Goal: Complete application form: Complete application form

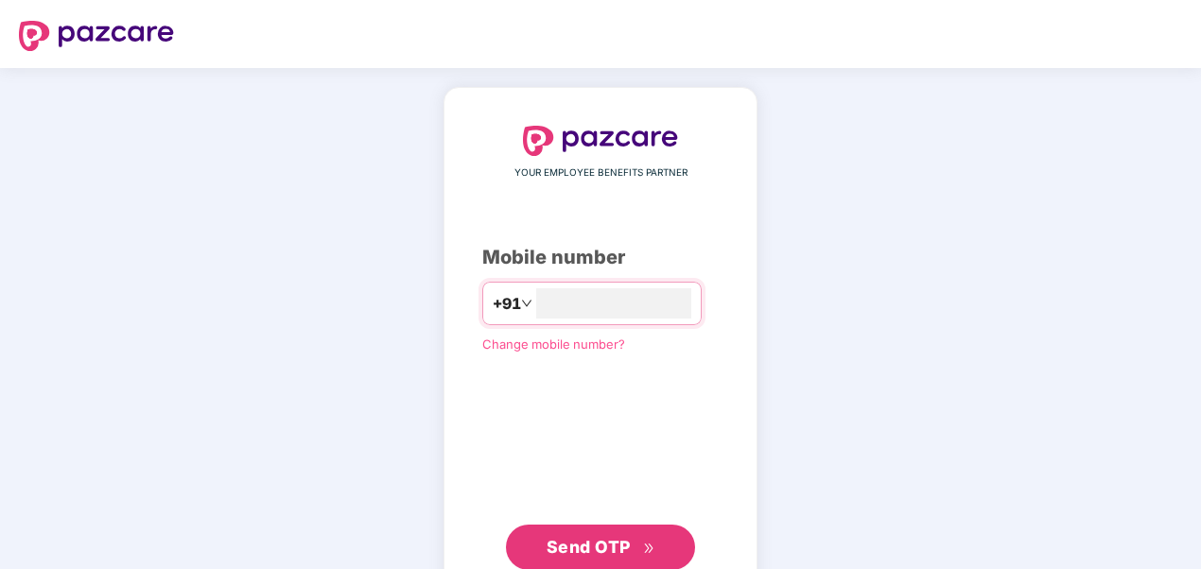
click at [607, 546] on span "Send OTP" at bounding box center [588, 547] width 84 height 20
click at [536, 301] on input "**********" at bounding box center [613, 303] width 155 height 30
click at [594, 549] on span "Send OTP" at bounding box center [588, 547] width 84 height 20
drag, startPoint x: 628, startPoint y: 306, endPoint x: 520, endPoint y: 306, distance: 107.8
click at [536, 306] on input "**********" at bounding box center [613, 303] width 155 height 30
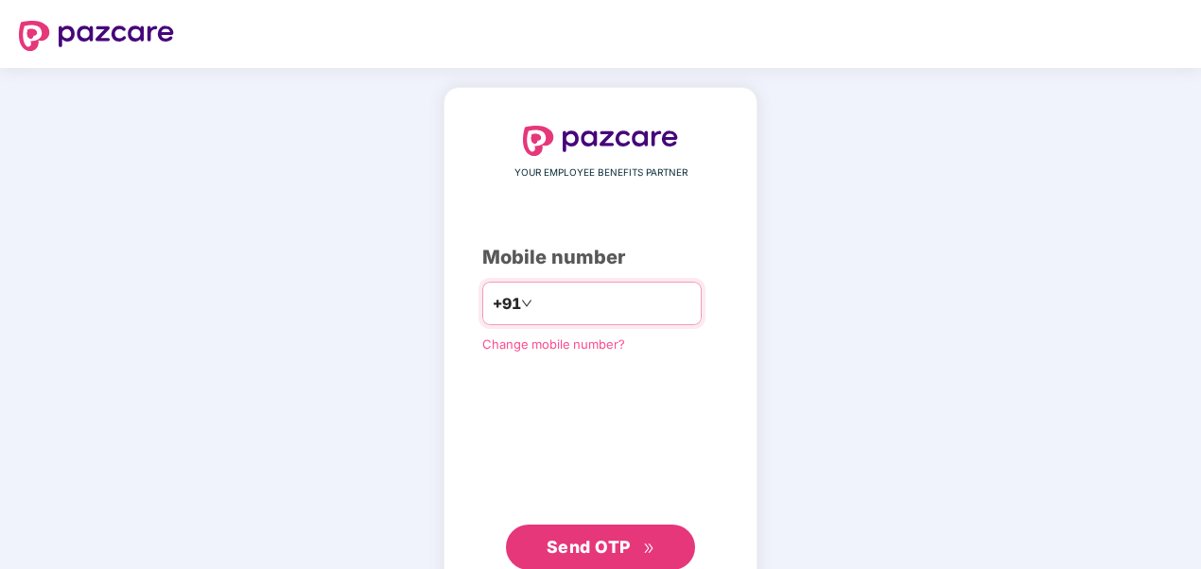
click at [671, 301] on input "**********" at bounding box center [613, 303] width 155 height 30
type input "*"
type input "**********"
click at [587, 548] on span "Send OTP" at bounding box center [588, 547] width 84 height 20
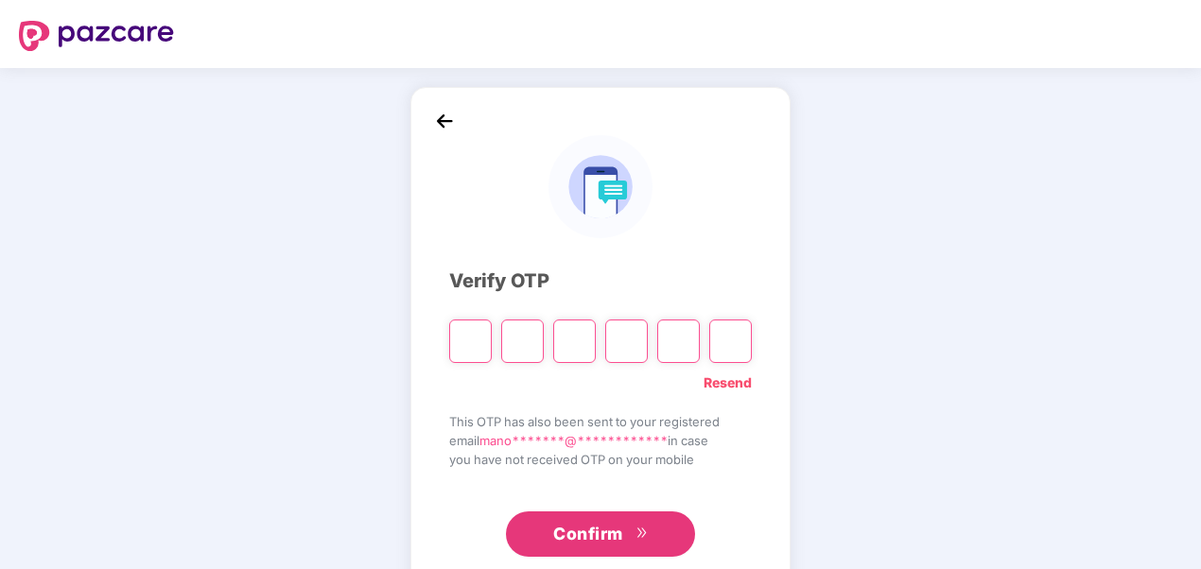
type input "*"
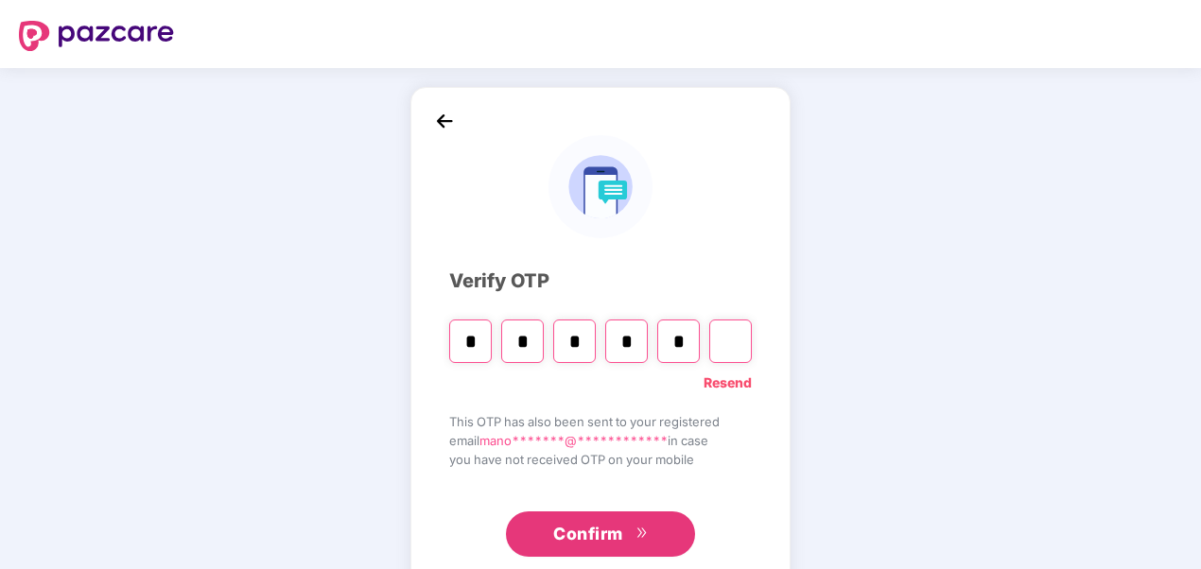
type input "*"
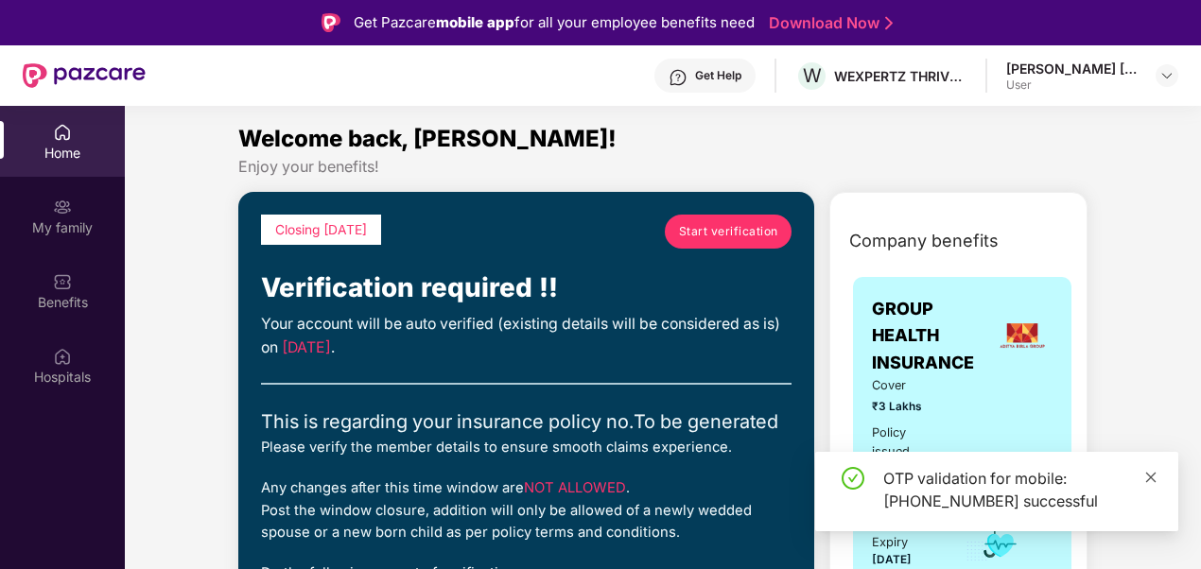
click at [1150, 474] on icon "close" at bounding box center [1150, 477] width 13 height 13
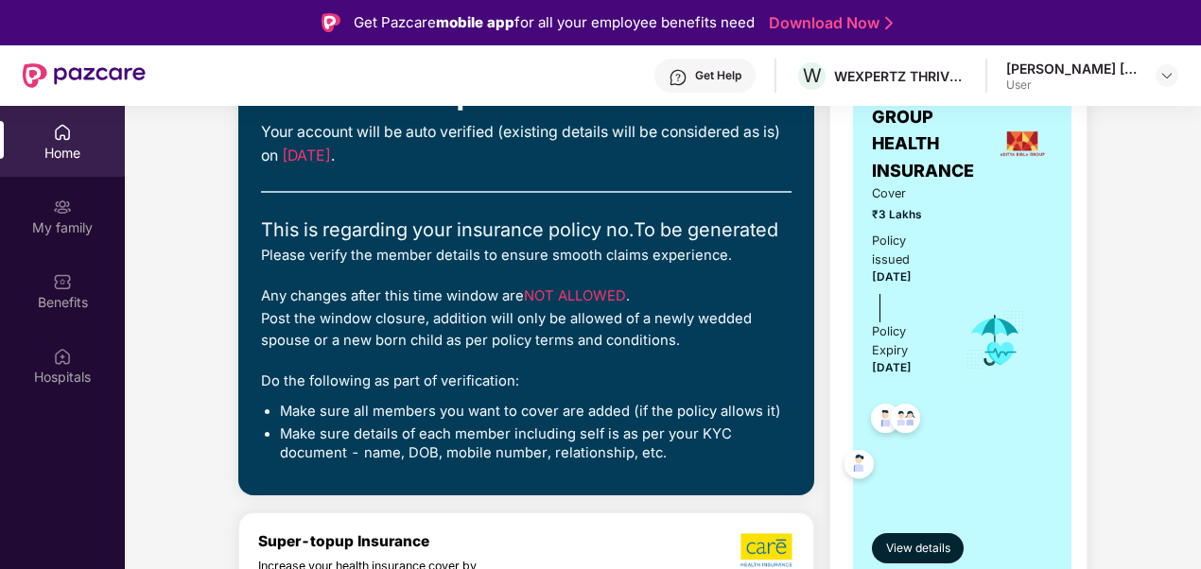
scroll to position [284, 0]
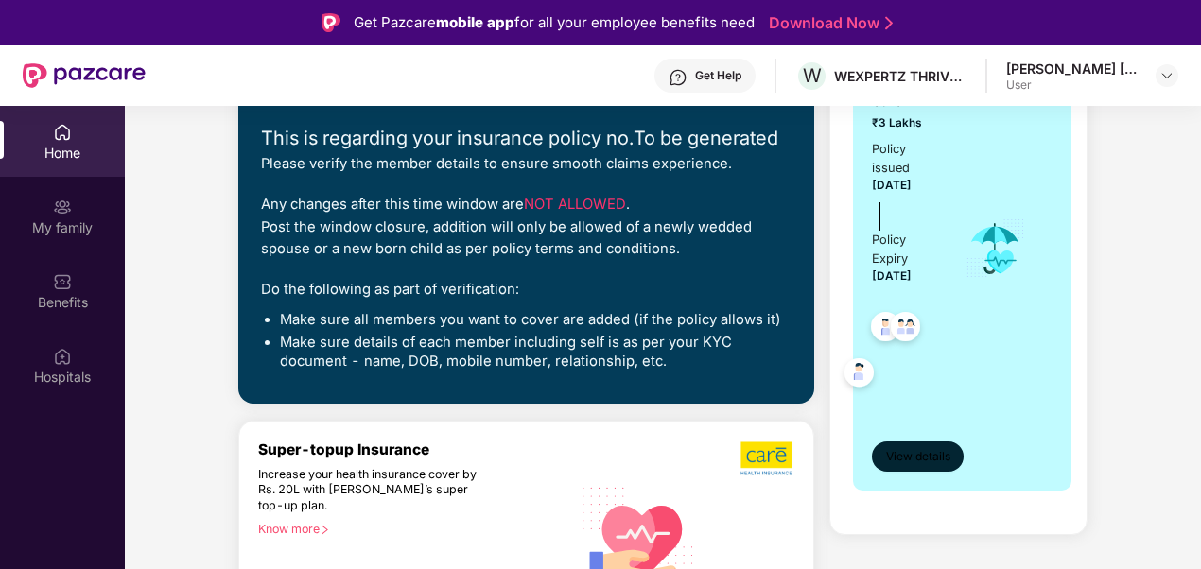
click at [936, 456] on span "View details" at bounding box center [918, 457] width 64 height 18
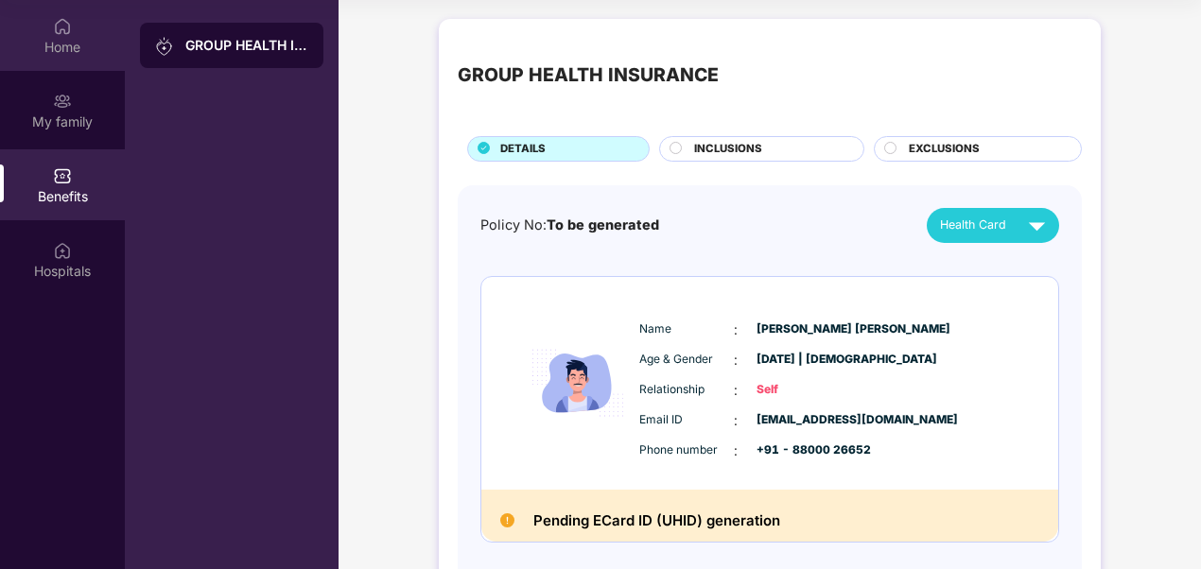
click at [72, 46] on div "Home" at bounding box center [62, 47] width 125 height 19
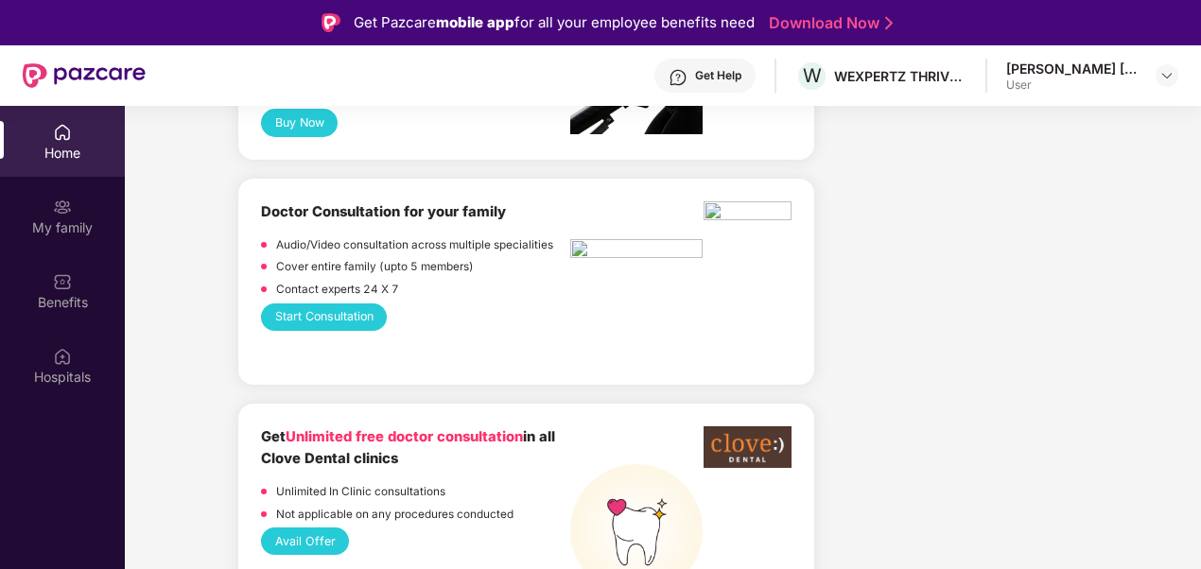
scroll to position [1324, 0]
click at [1165, 66] on div at bounding box center [1166, 75] width 23 height 23
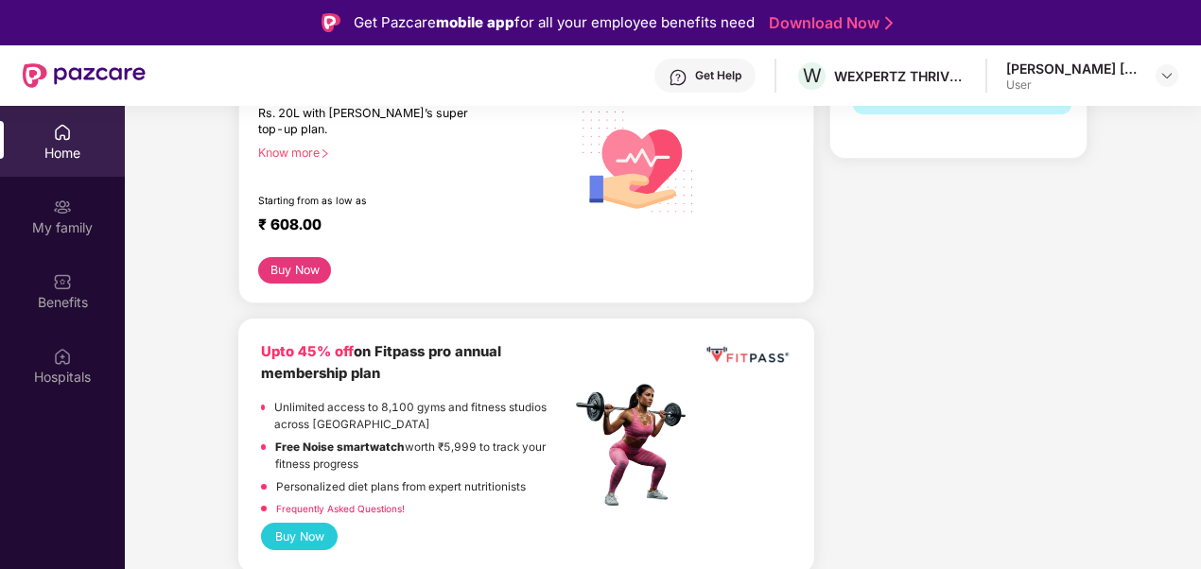
scroll to position [378, 0]
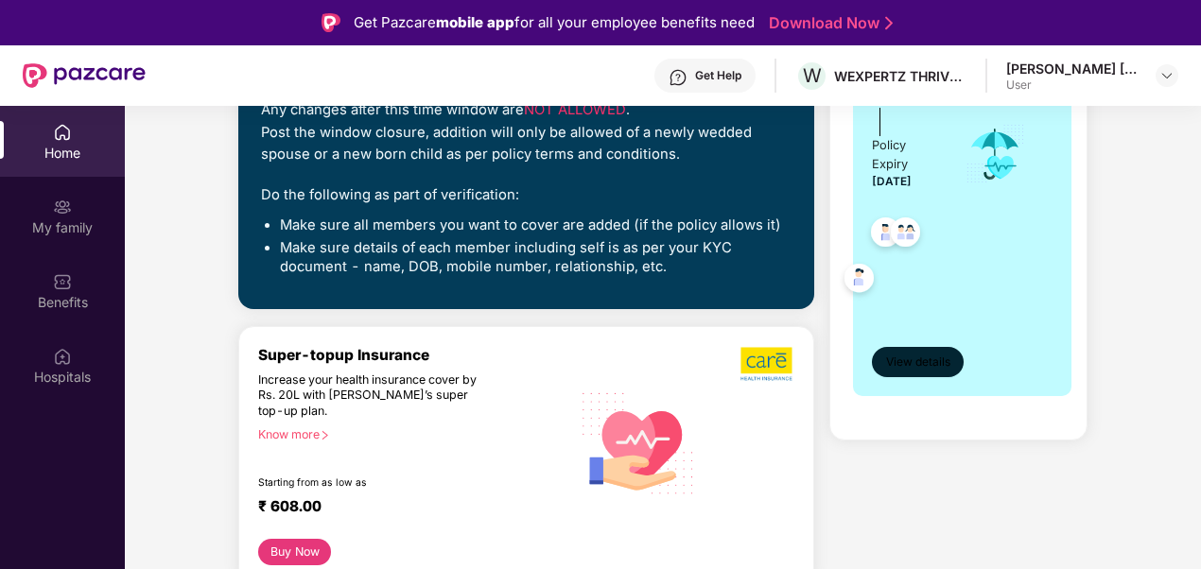
click at [898, 359] on span "View details" at bounding box center [918, 363] width 64 height 18
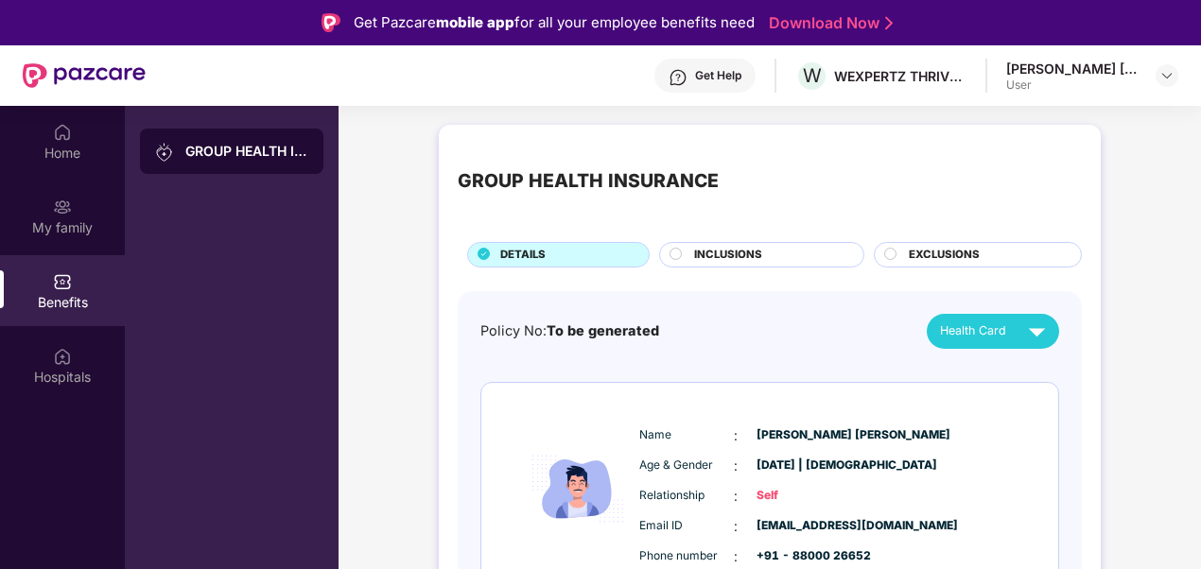
click at [222, 155] on div "GROUP HEALTH INSURANCE" at bounding box center [246, 151] width 123 height 19
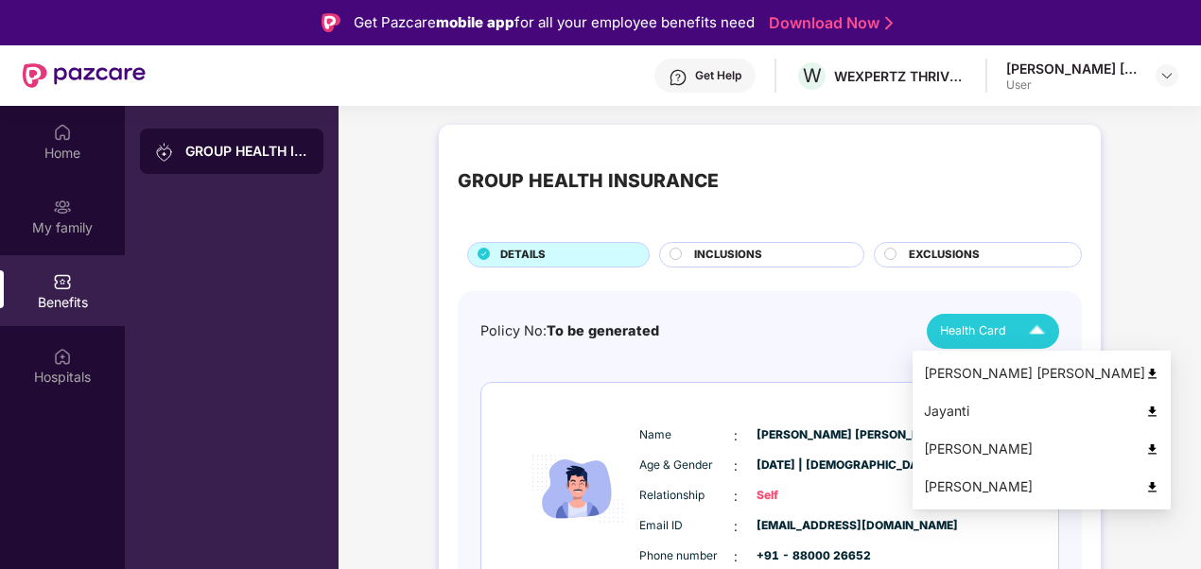
click at [985, 372] on div "[PERSON_NAME] [PERSON_NAME]" at bounding box center [1041, 373] width 235 height 21
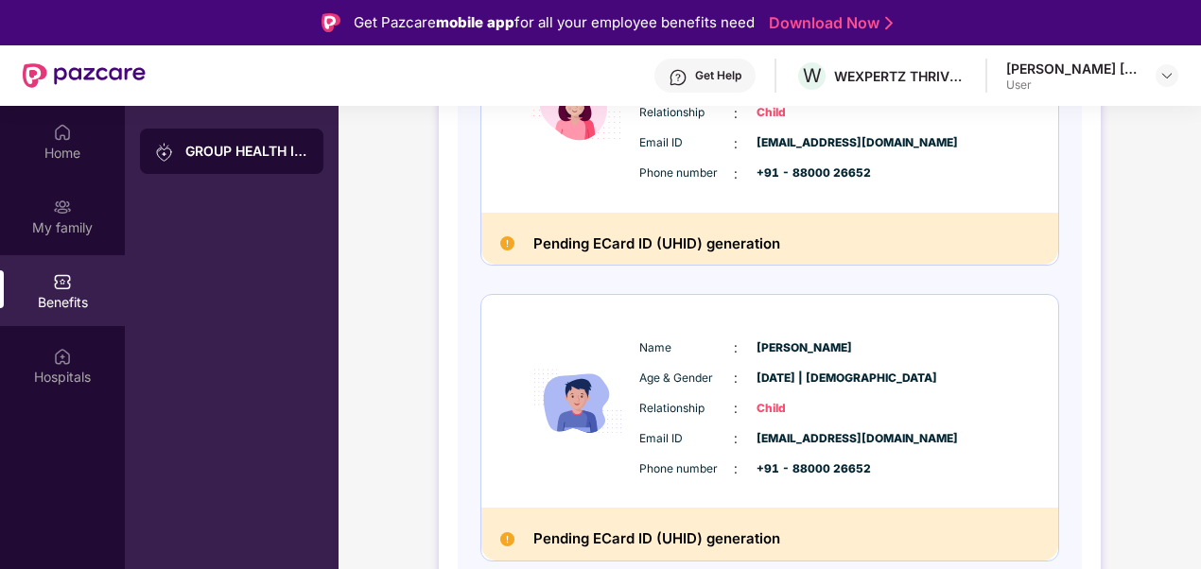
scroll to position [106, 0]
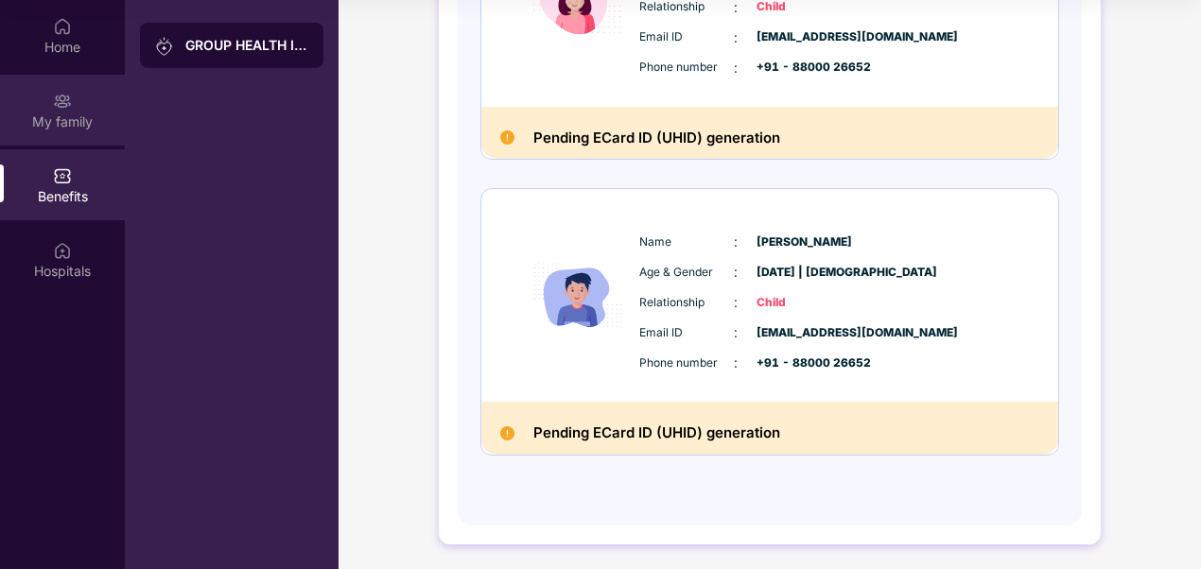
click at [76, 123] on div "My family" at bounding box center [62, 122] width 125 height 19
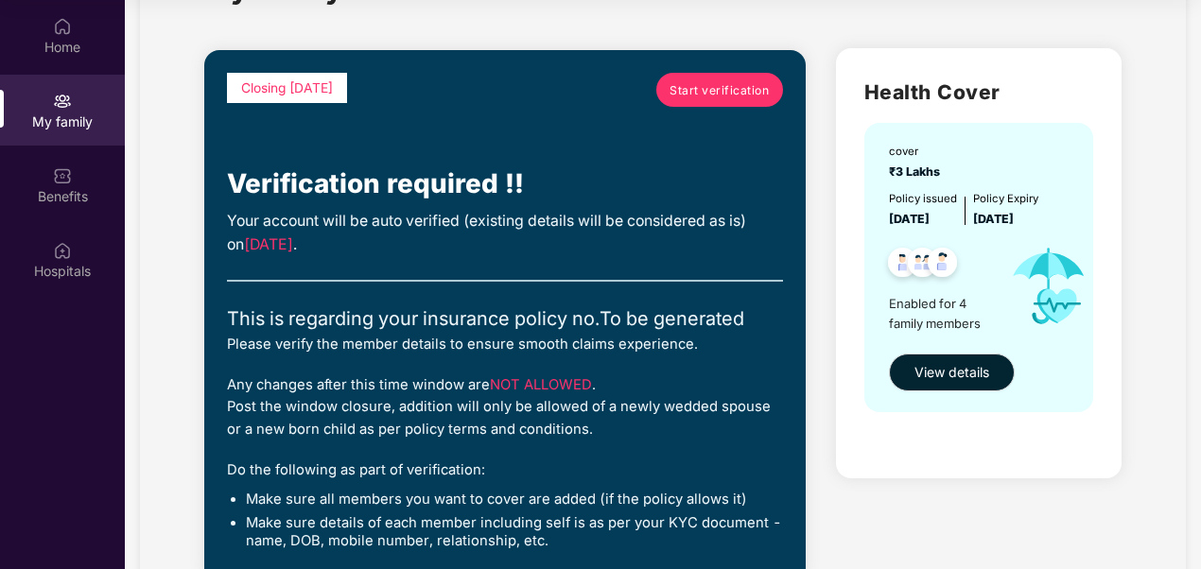
scroll to position [0, 0]
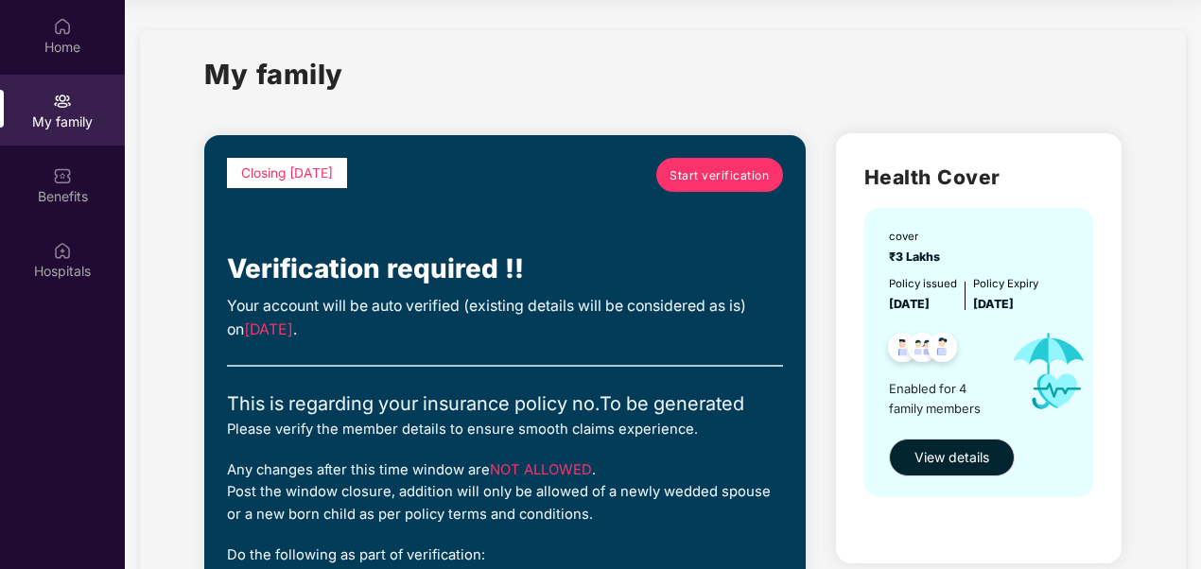
click at [698, 175] on span "Start verification" at bounding box center [718, 175] width 99 height 18
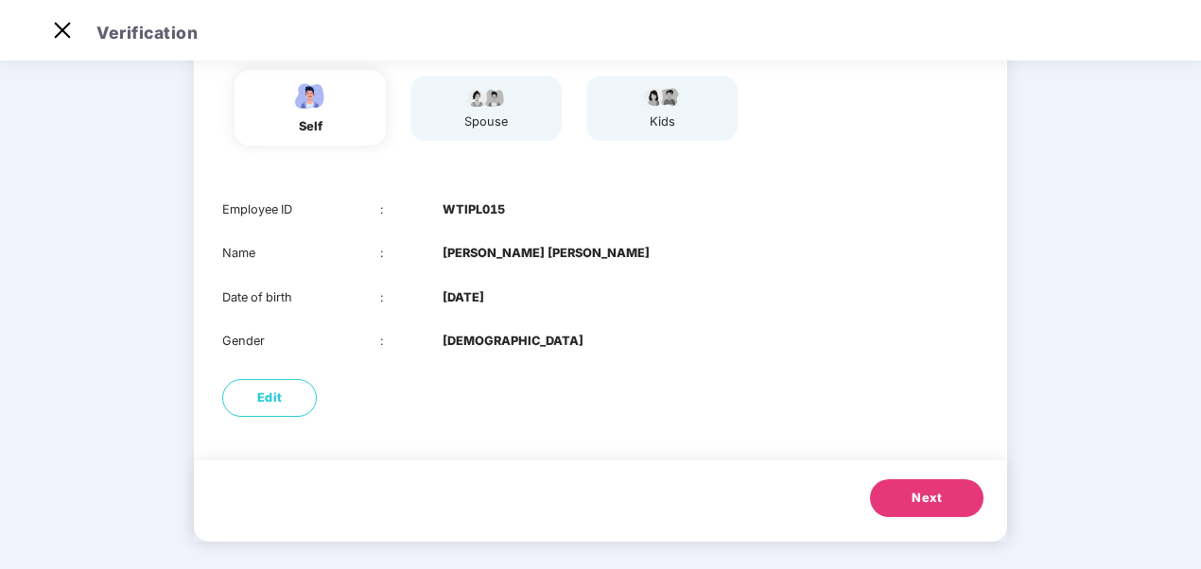
scroll to position [176, 0]
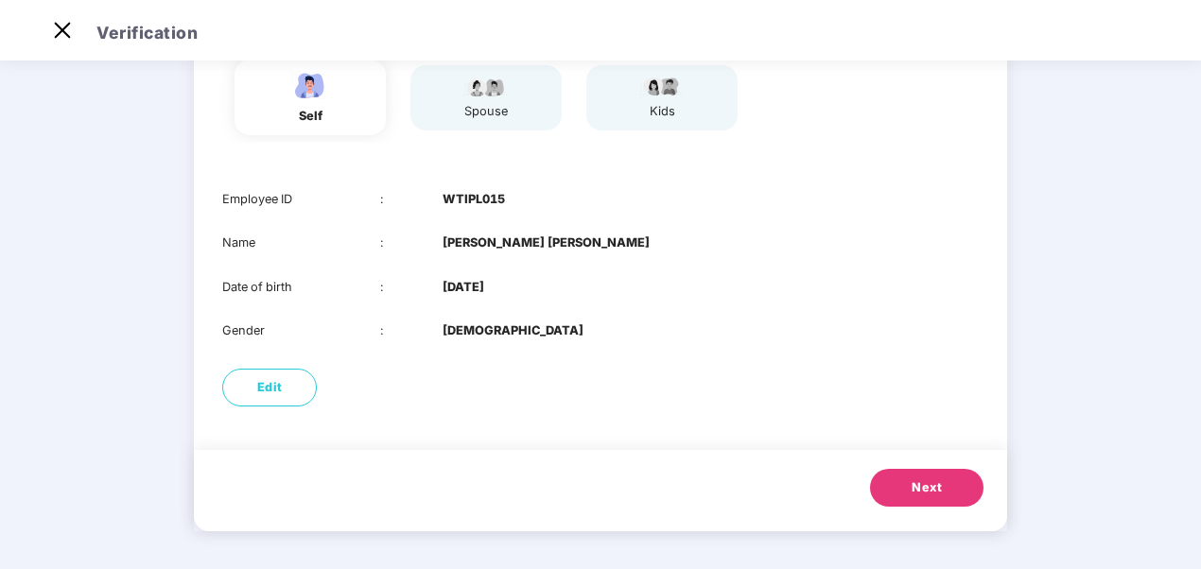
click at [928, 484] on span "Next" at bounding box center [926, 487] width 30 height 19
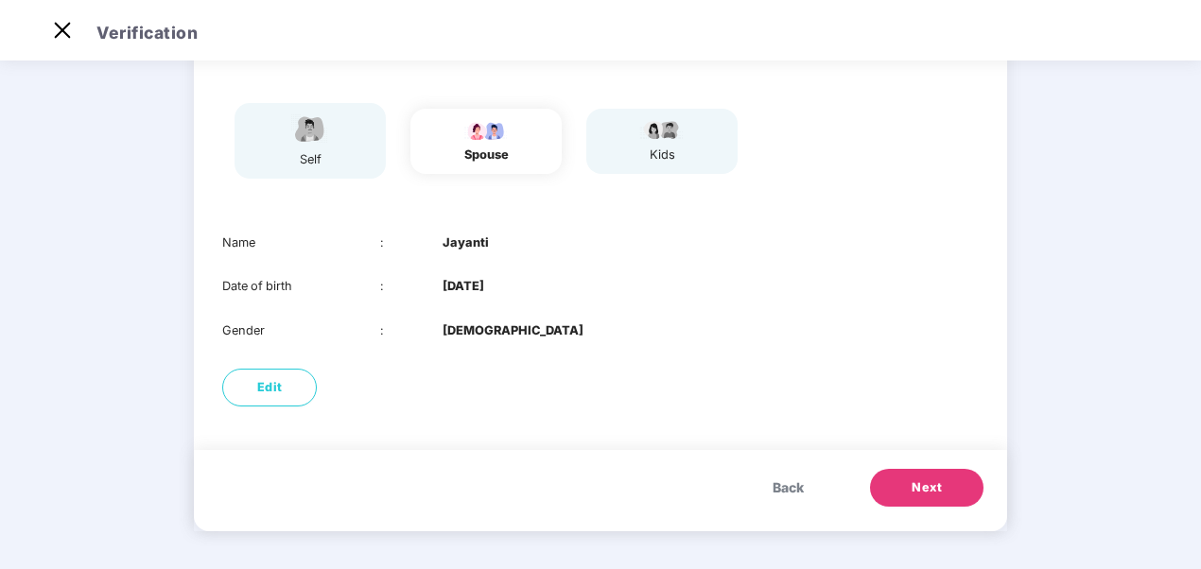
scroll to position [132, 0]
click at [271, 394] on span "Edit" at bounding box center [270, 387] width 26 height 19
select select "******"
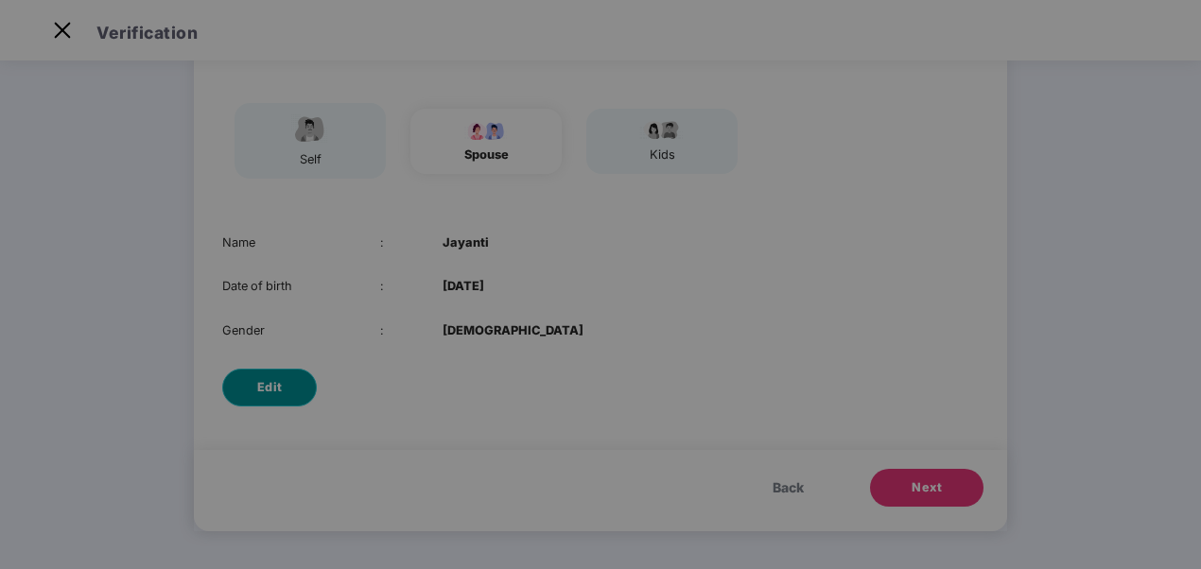
scroll to position [0, 0]
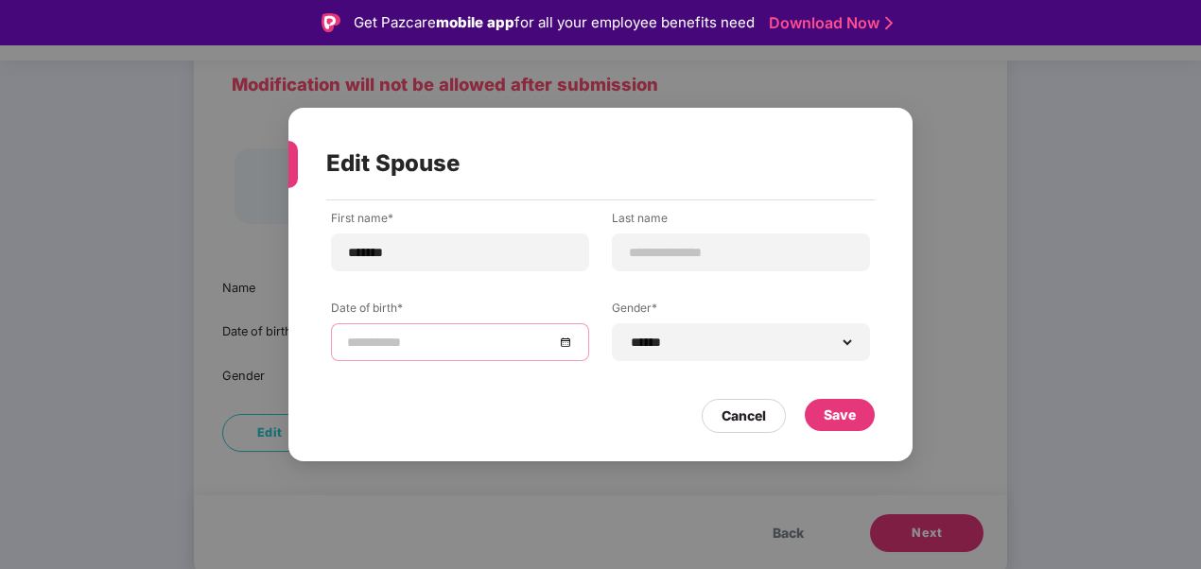
click at [492, 348] on input at bounding box center [450, 342] width 207 height 21
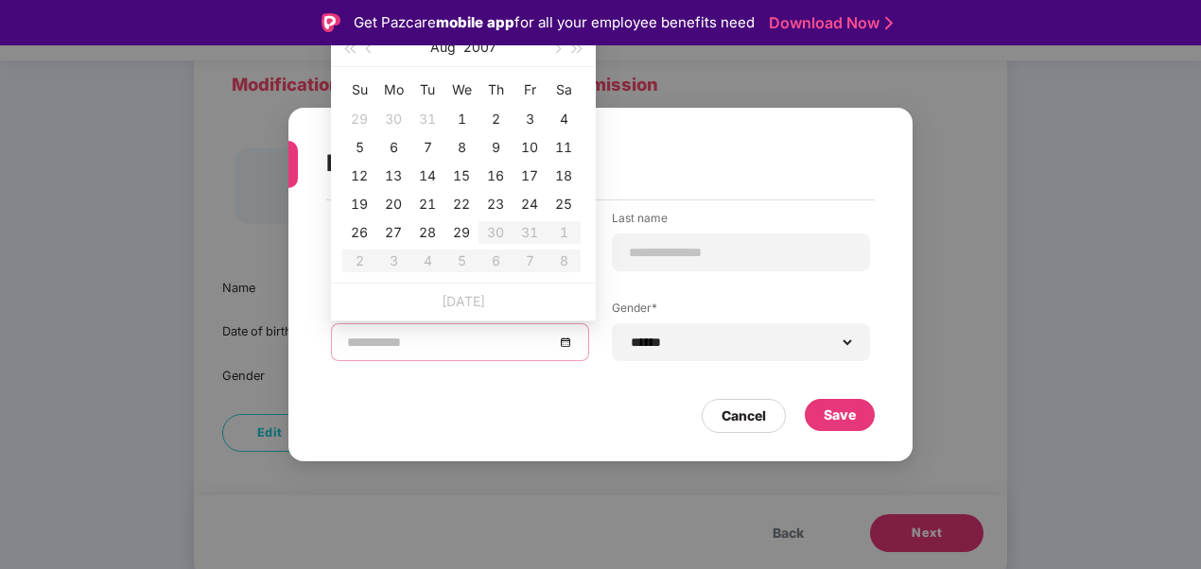
type input "**********"
click at [348, 48] on span "button" at bounding box center [348, 48] width 9 height 9
click at [372, 47] on span "button" at bounding box center [370, 48] width 9 height 9
click at [479, 47] on button "2006" at bounding box center [489, 47] width 34 height 38
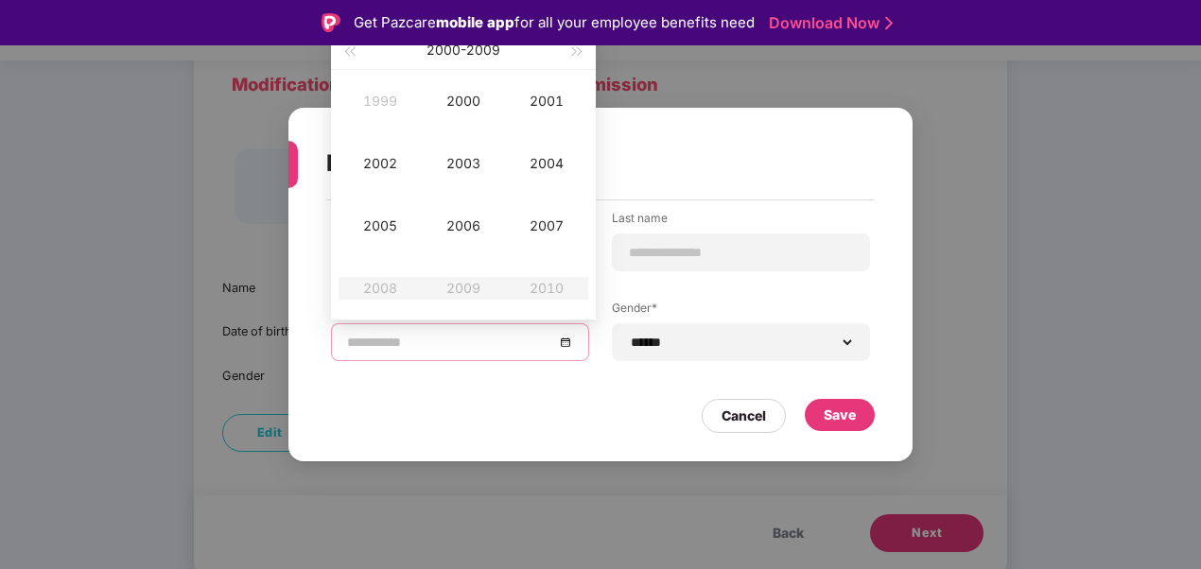
type input "**********"
click at [347, 53] on button "button" at bounding box center [348, 50] width 21 height 38
click at [347, 53] on span "button" at bounding box center [348, 51] width 9 height 9
click at [348, 53] on span "button" at bounding box center [348, 51] width 9 height 9
type input "**********"
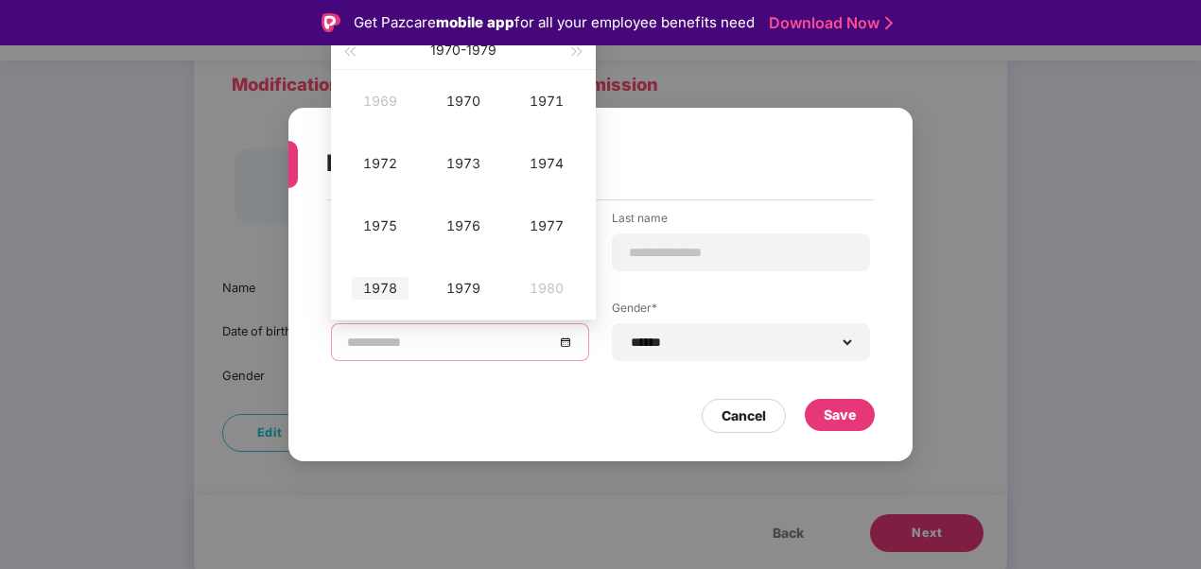
click at [386, 287] on div "1978" at bounding box center [380, 288] width 57 height 23
type input "**********"
click at [382, 104] on div "Jan" at bounding box center [380, 101] width 57 height 23
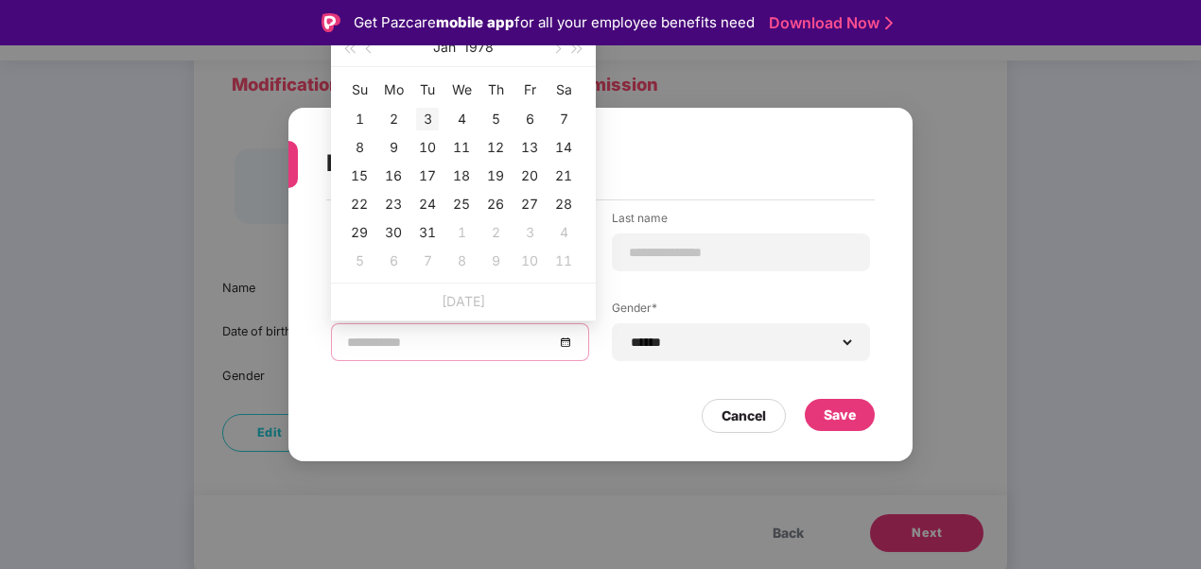
click at [428, 122] on div "3" at bounding box center [427, 119] width 23 height 23
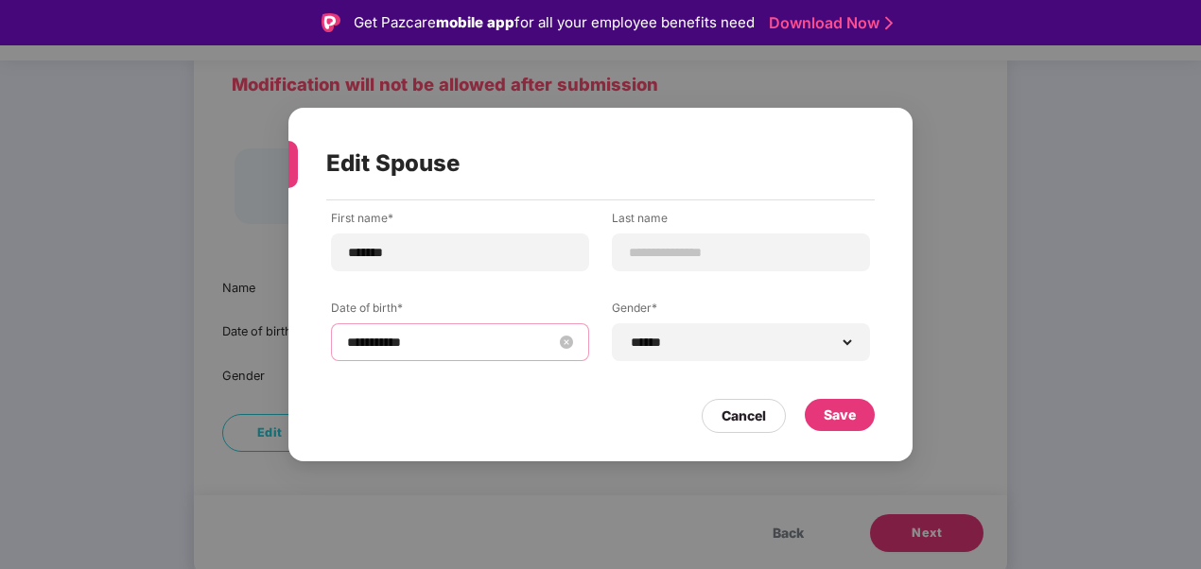
click at [367, 344] on input "**********" at bounding box center [450, 342] width 207 height 21
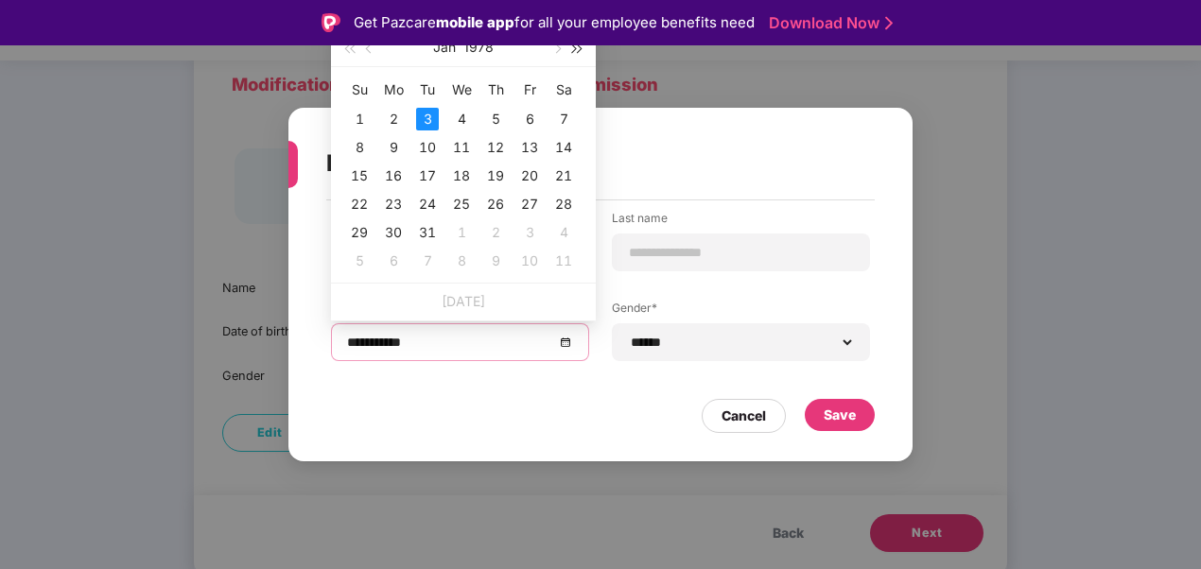
click at [575, 48] on span "button" at bounding box center [577, 48] width 9 height 9
click at [577, 49] on span "button" at bounding box center [577, 48] width 9 height 9
click at [576, 49] on span "button" at bounding box center [577, 48] width 9 height 9
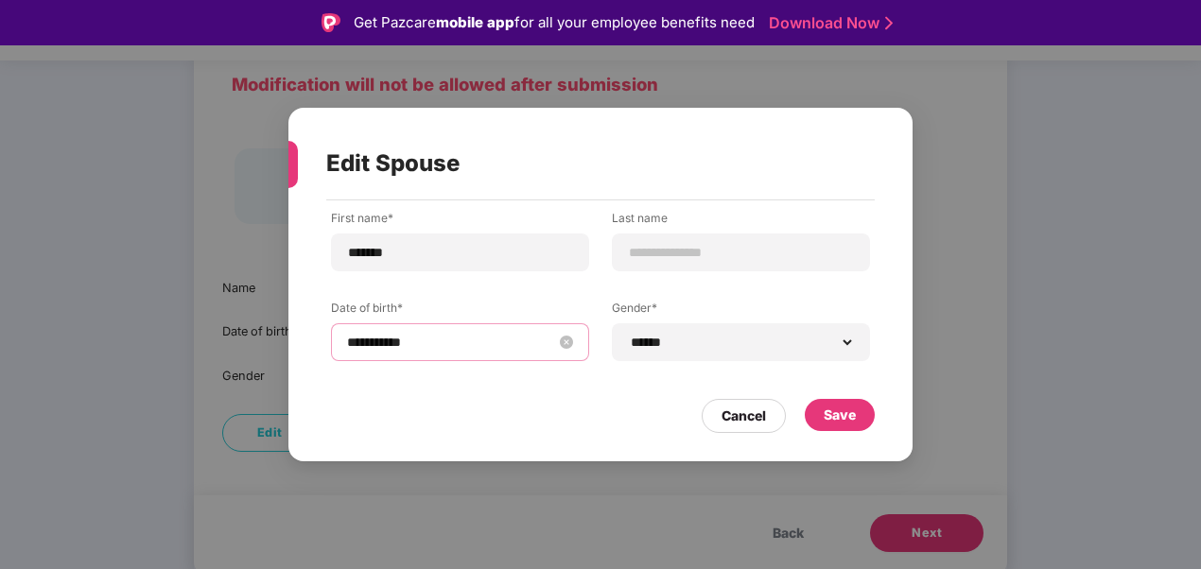
click at [399, 341] on input "**********" at bounding box center [450, 342] width 207 height 21
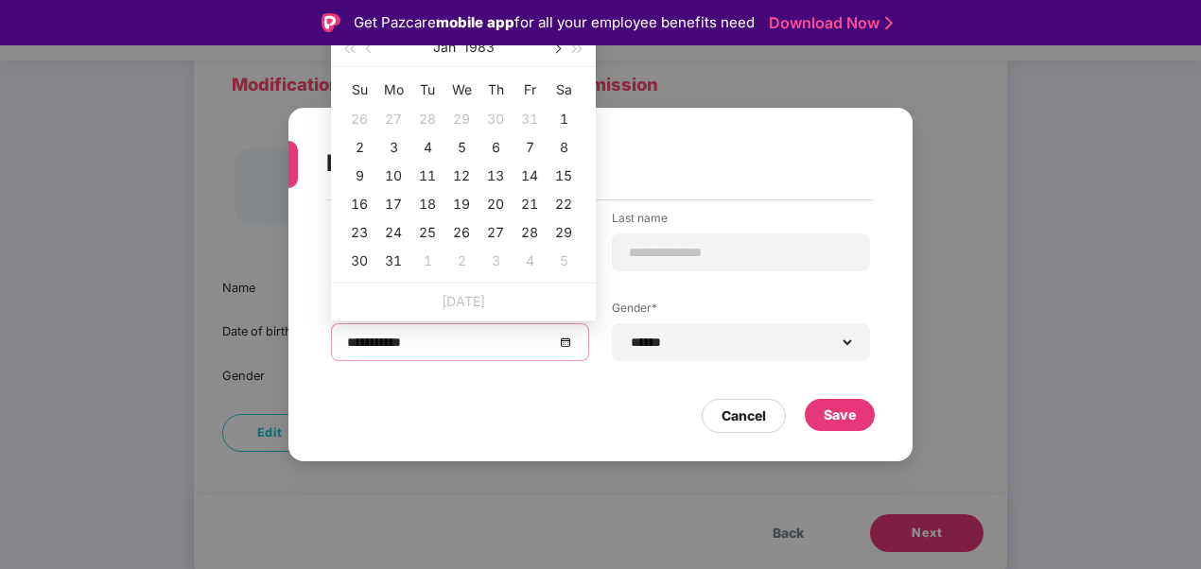
click at [559, 51] on button "button" at bounding box center [556, 47] width 21 height 38
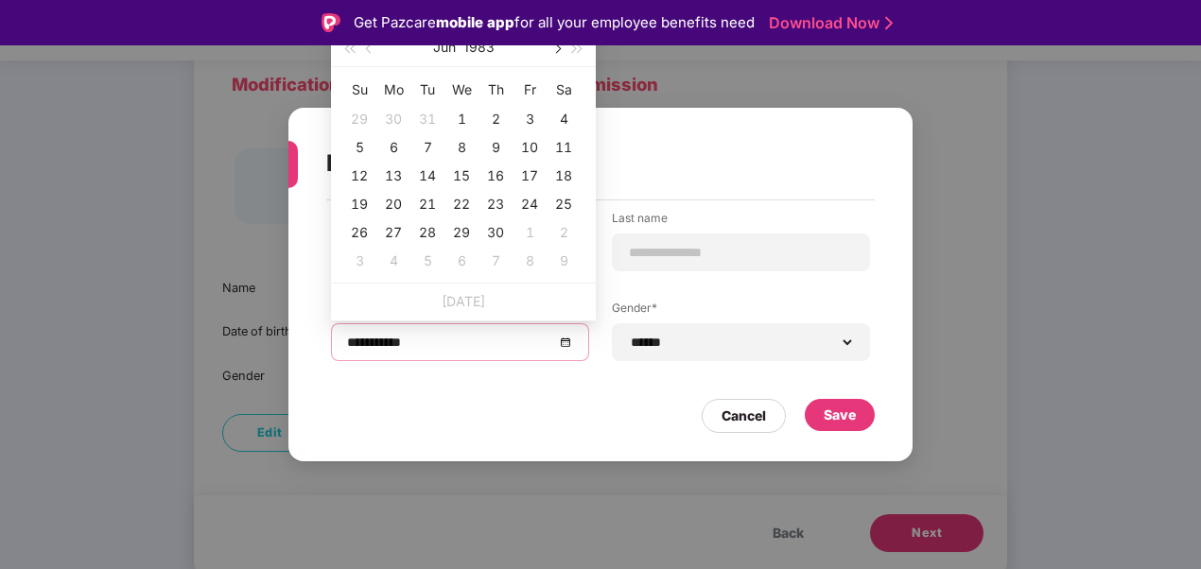
click at [559, 51] on button "button" at bounding box center [556, 47] width 21 height 38
click at [367, 48] on span "button" at bounding box center [370, 48] width 9 height 9
click at [496, 115] on div "2" at bounding box center [495, 119] width 23 height 23
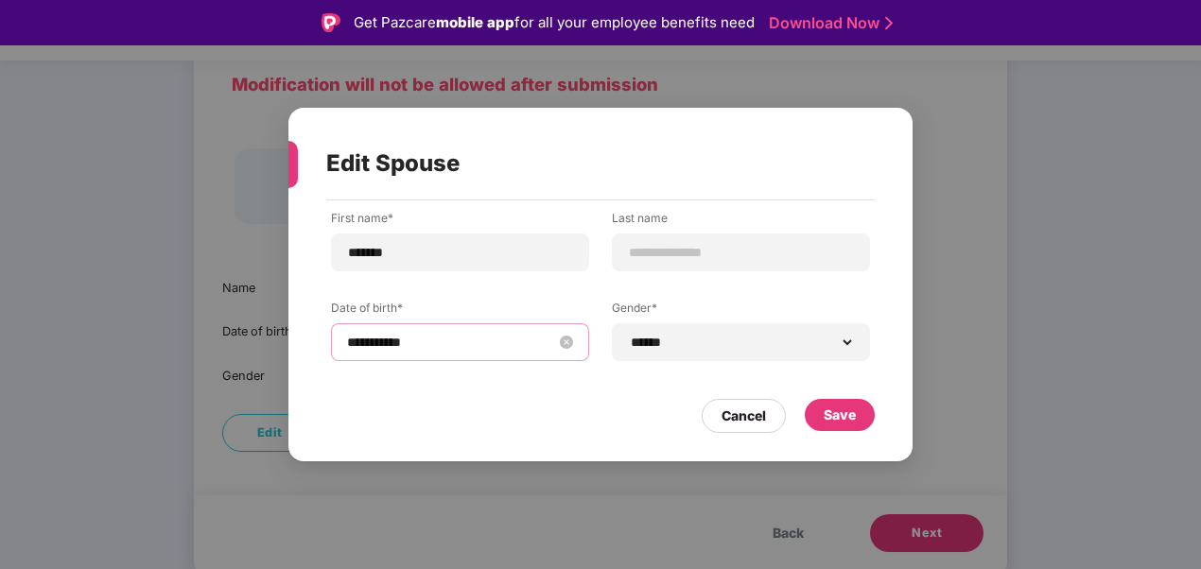
click at [486, 346] on input "**********" at bounding box center [450, 342] width 207 height 21
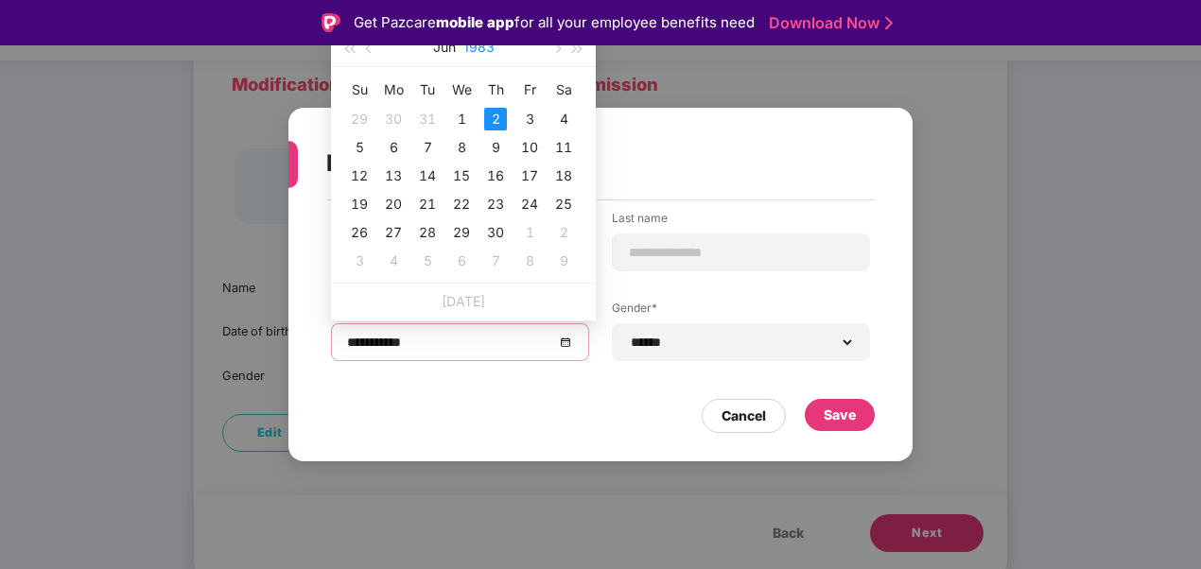
click at [484, 48] on button "1983" at bounding box center [478, 47] width 31 height 38
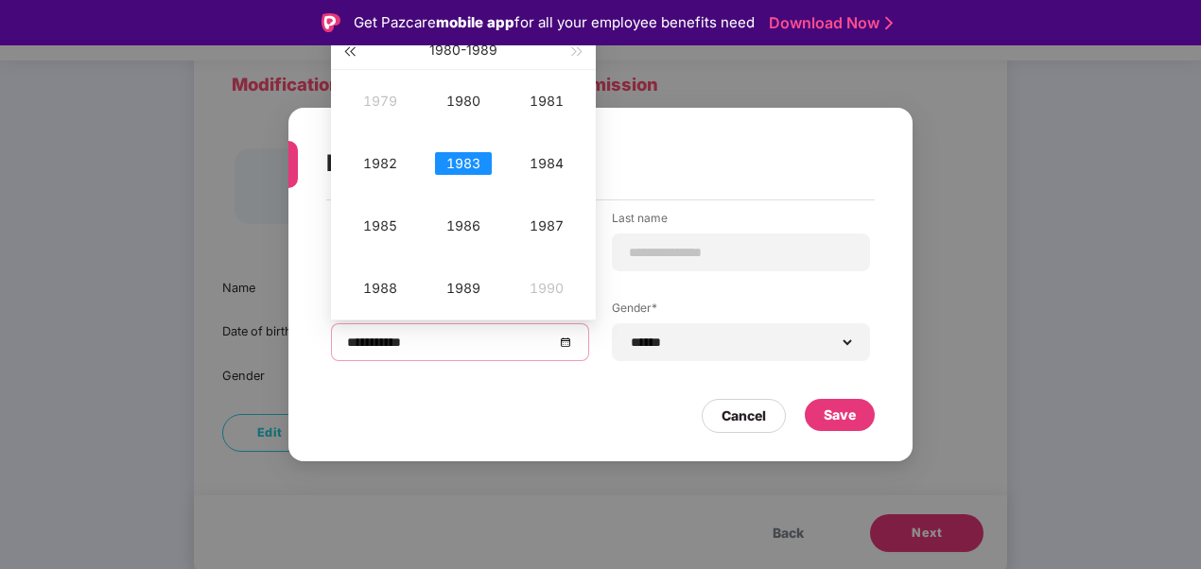
click at [351, 52] on span "button" at bounding box center [348, 51] width 9 height 9
click at [394, 286] on div "1978" at bounding box center [380, 288] width 57 height 23
click at [548, 166] on div "Jun" at bounding box center [546, 163] width 57 height 23
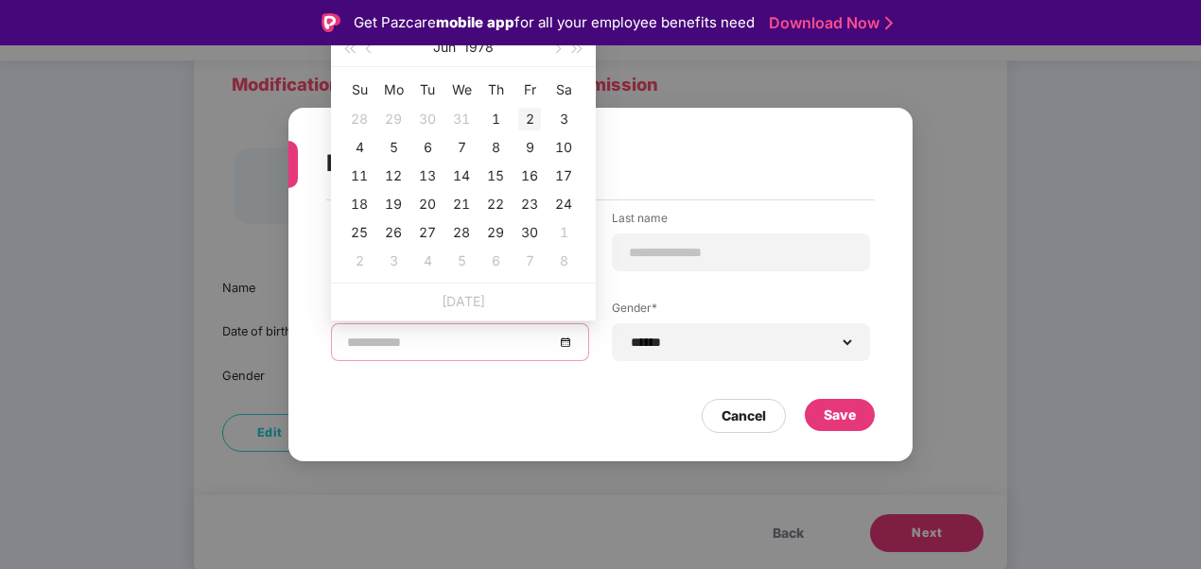
type input "**********"
click at [531, 119] on div "2" at bounding box center [529, 119] width 23 height 23
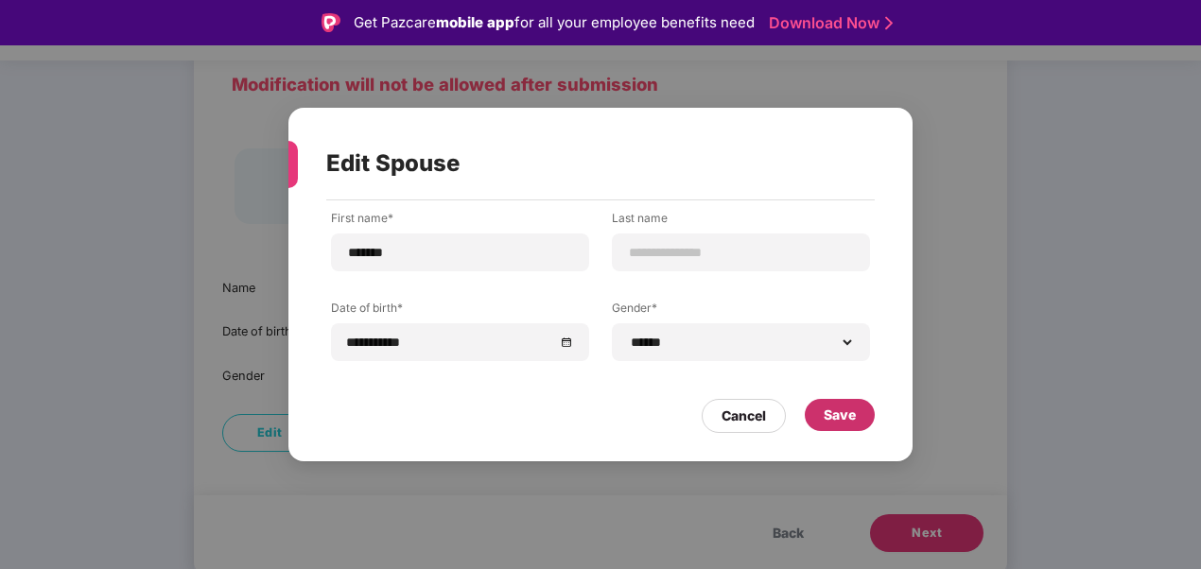
click at [845, 425] on div "Save" at bounding box center [840, 415] width 70 height 32
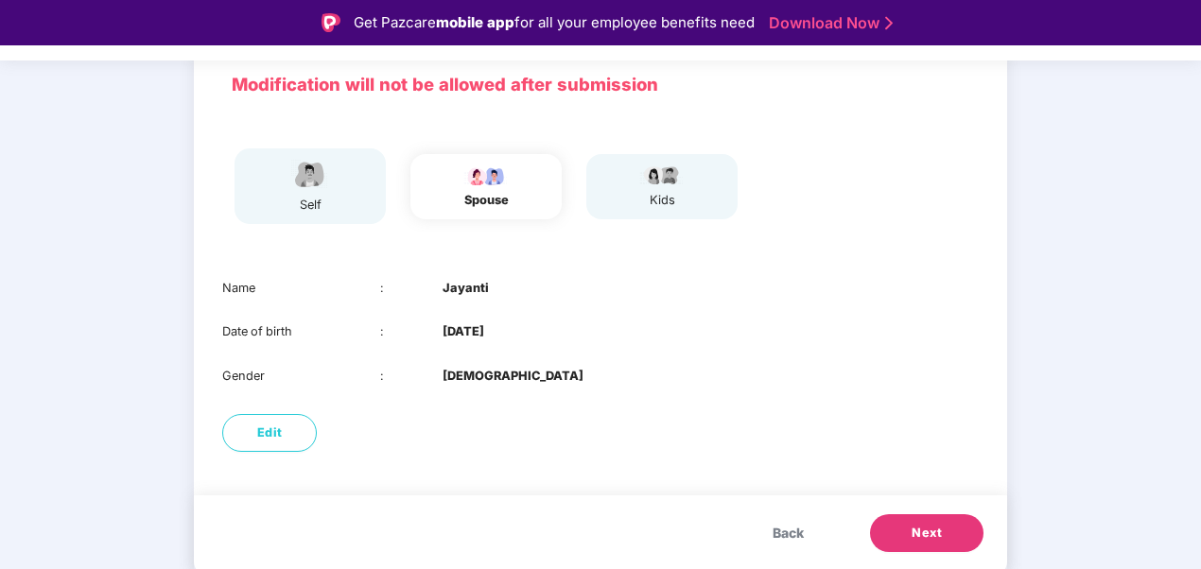
click at [917, 528] on span "Next" at bounding box center [926, 533] width 30 height 19
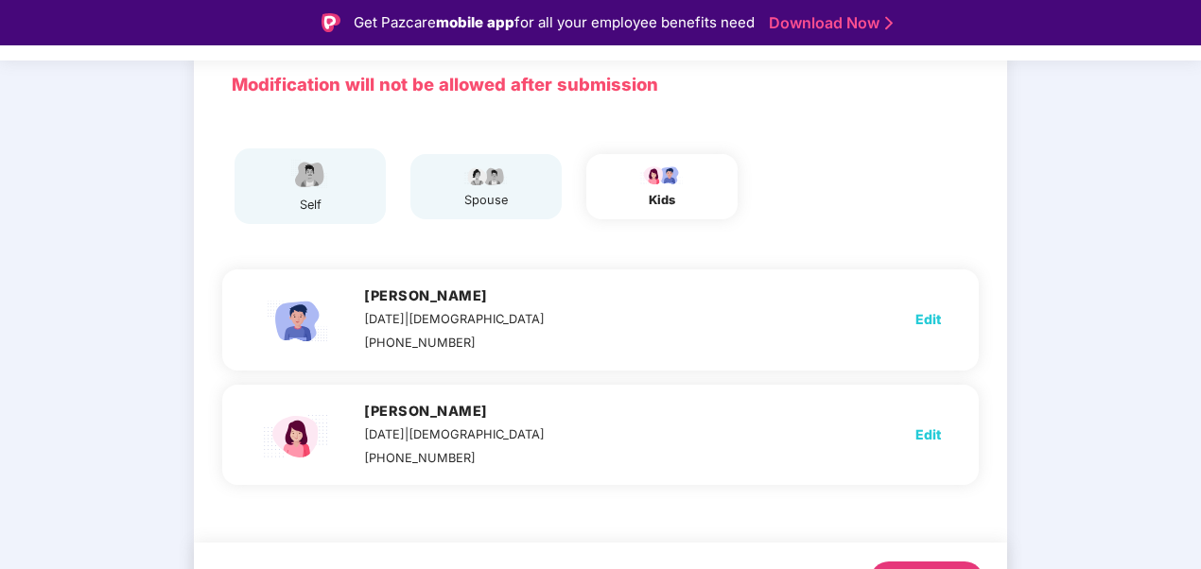
scroll to position [45, 0]
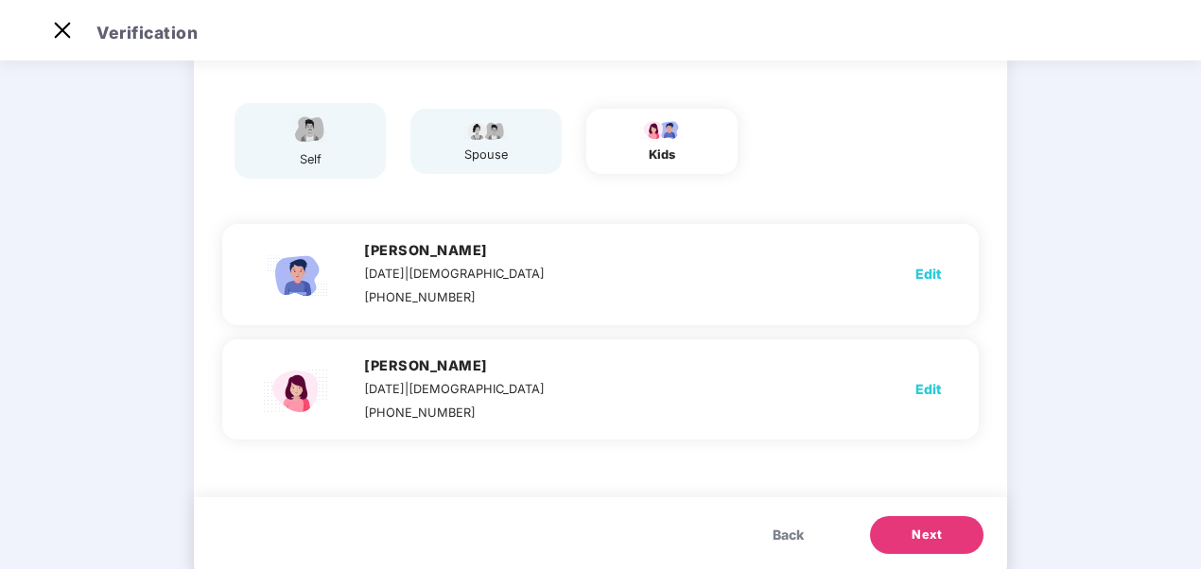
click at [932, 536] on span "Next" at bounding box center [926, 535] width 30 height 19
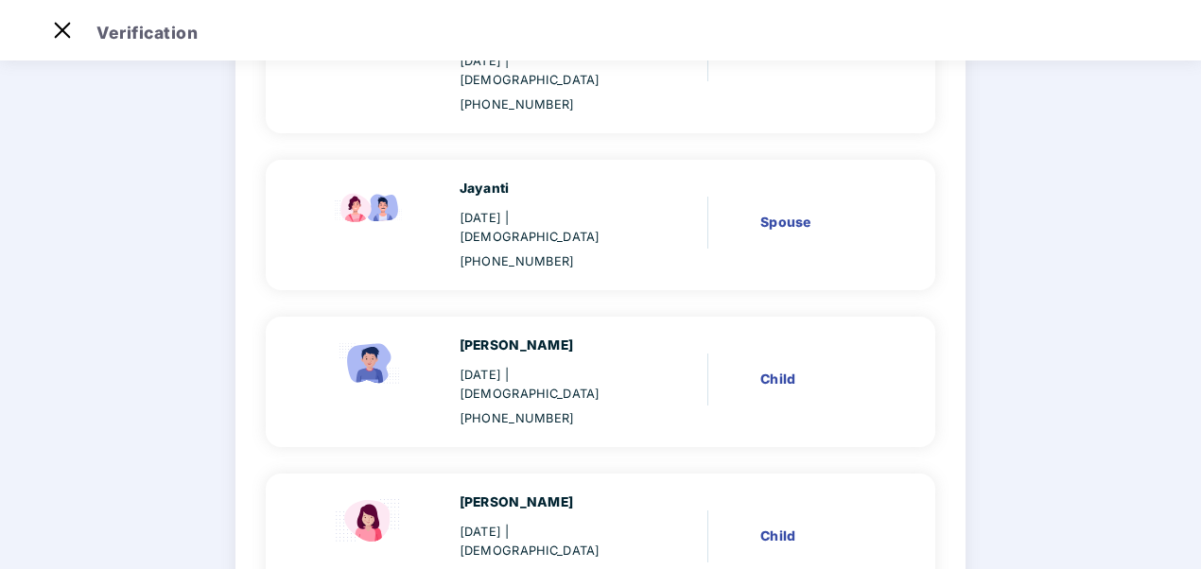
scroll to position [365, 0]
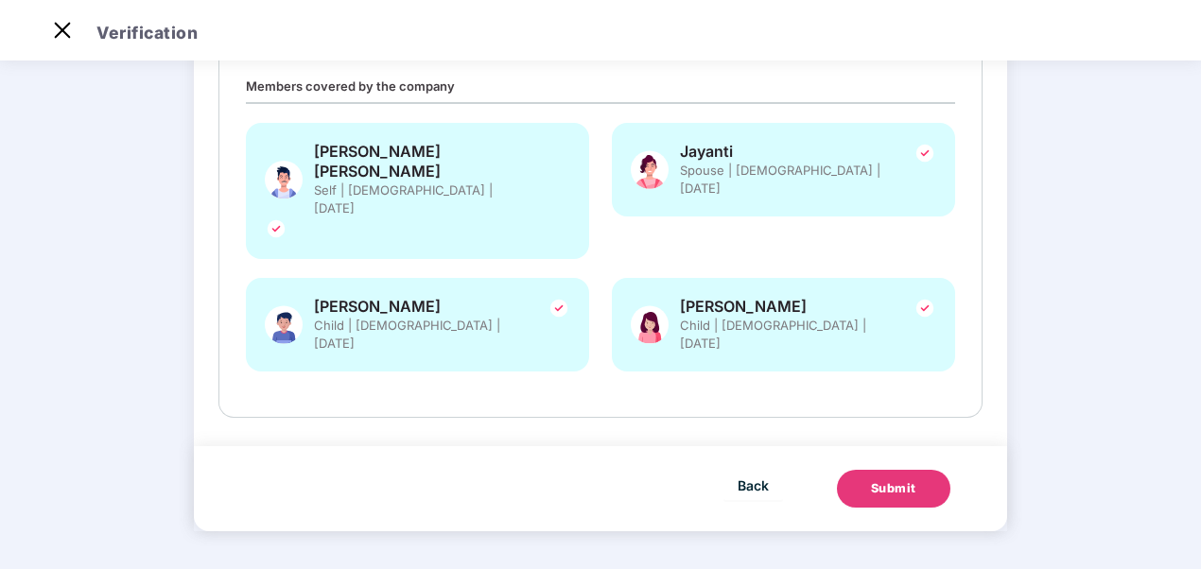
scroll to position [234, 0]
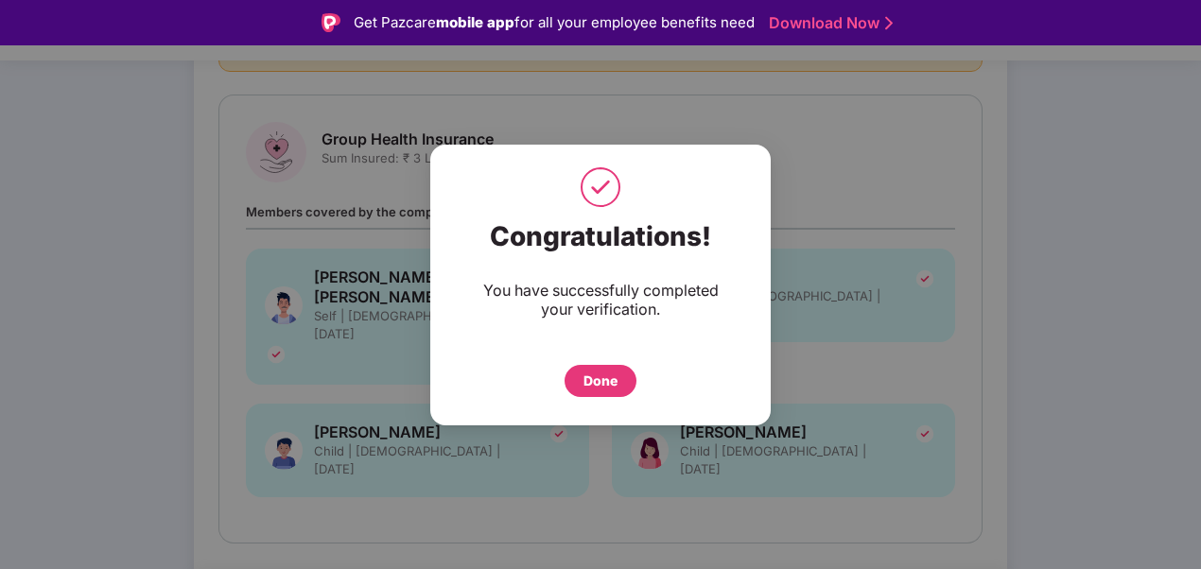
click at [595, 383] on div "Done" at bounding box center [600, 381] width 34 height 21
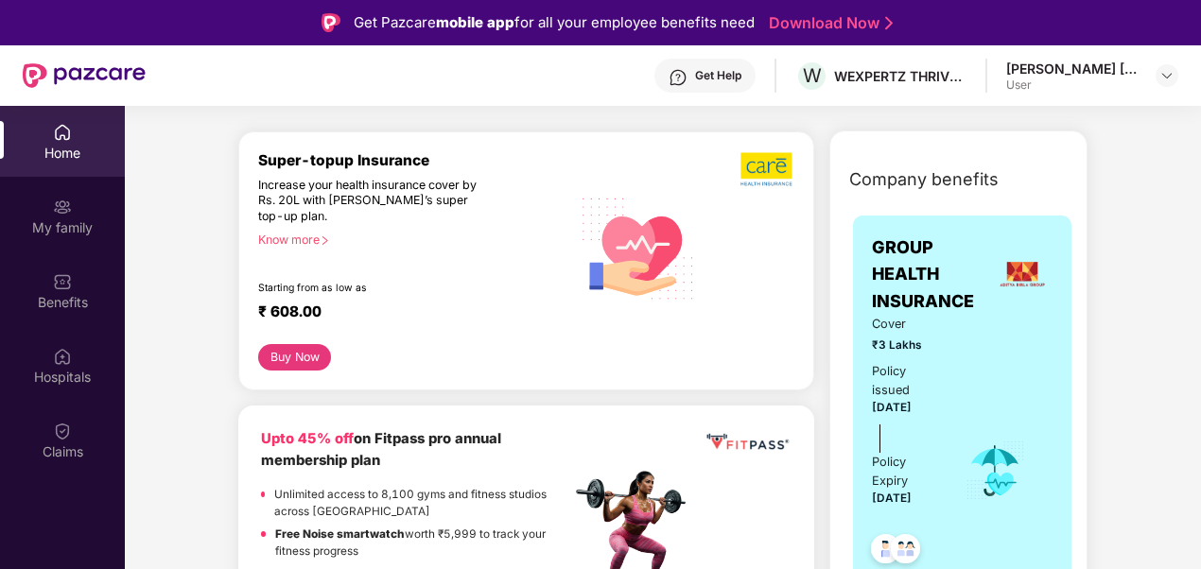
scroll to position [189, 0]
